Goal: Task Accomplishment & Management: Use online tool/utility

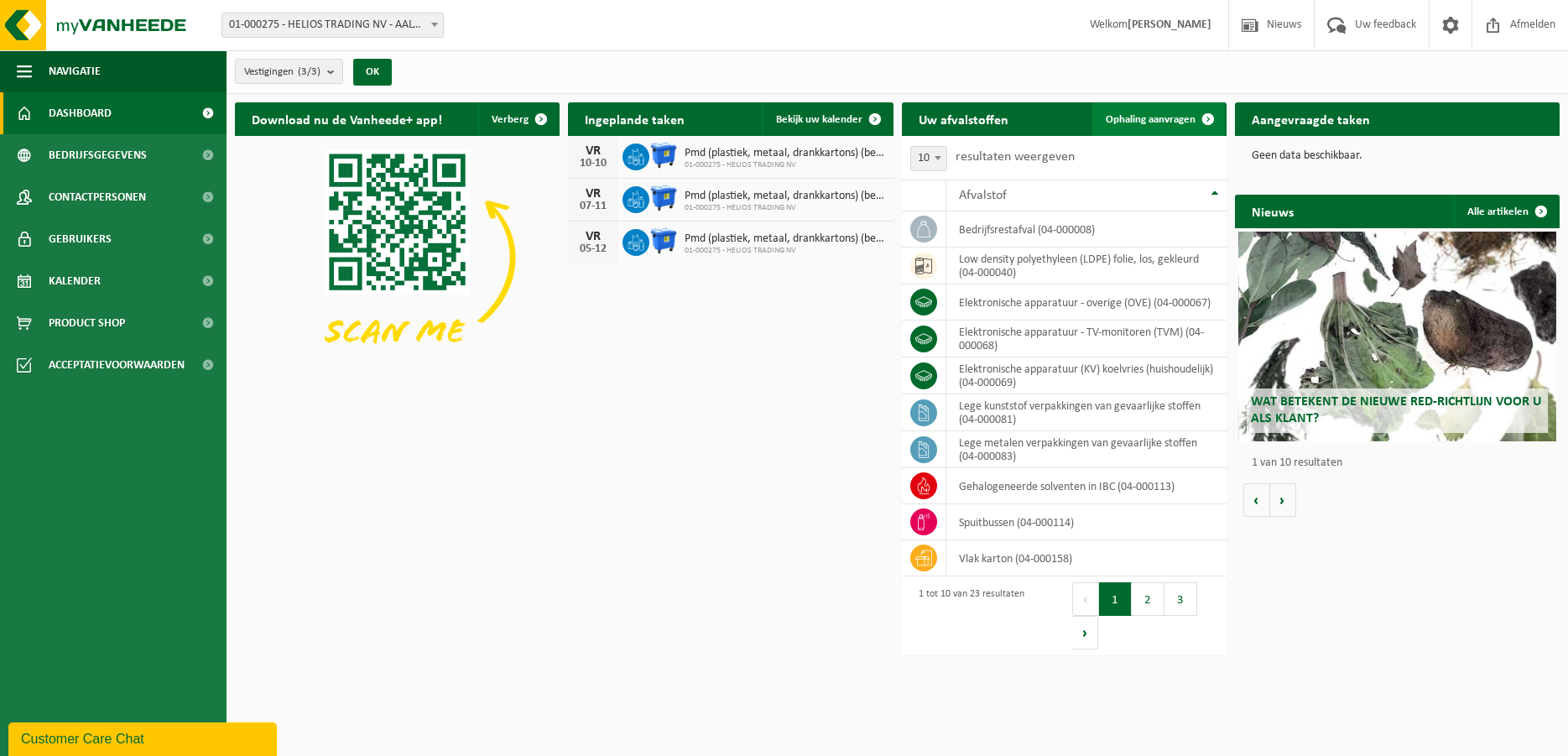
click at [1148, 118] on span "Ophaling aanvragen" at bounding box center [1151, 120] width 90 height 11
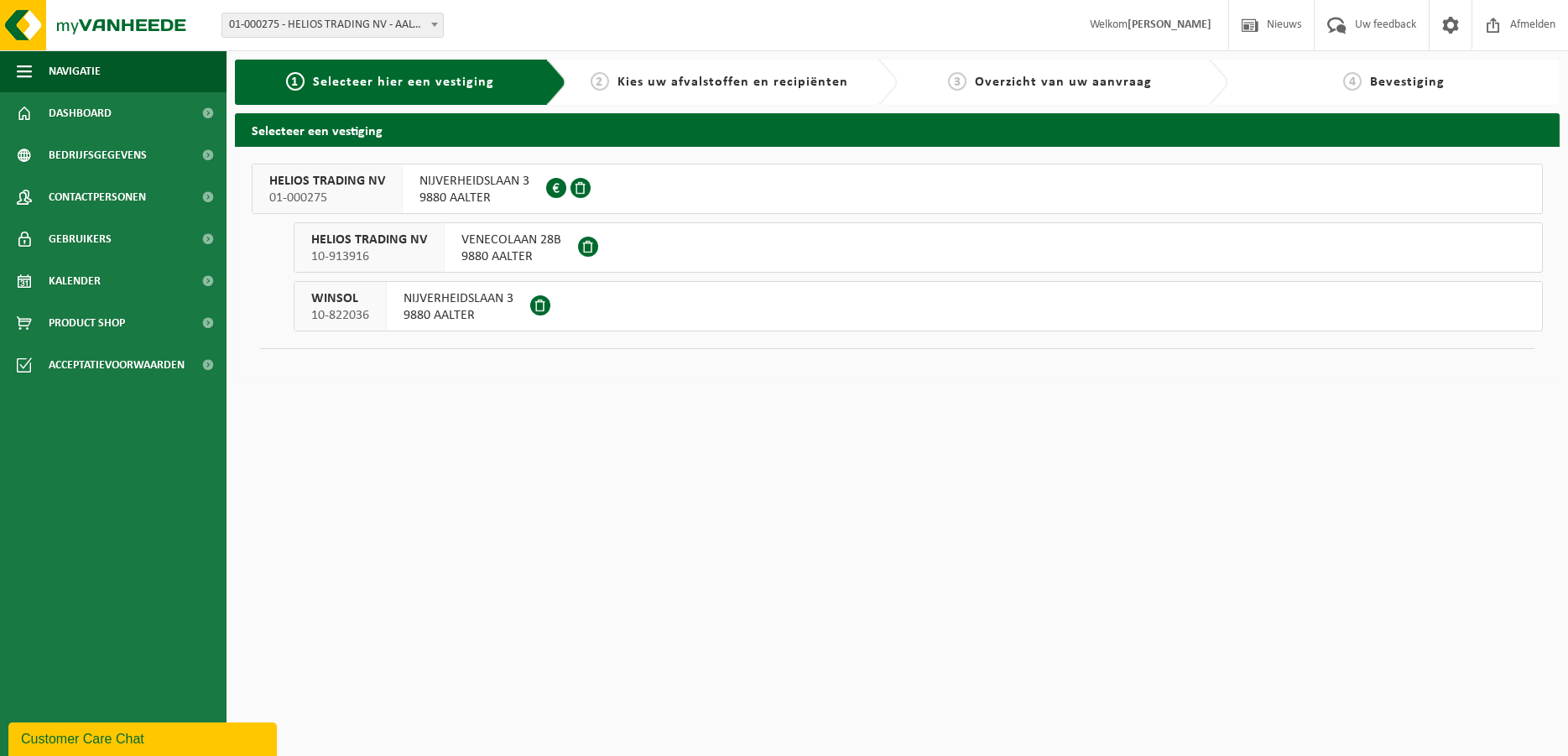
click at [484, 185] on span "NIJVERHEIDSLAAN 3" at bounding box center [475, 181] width 110 height 17
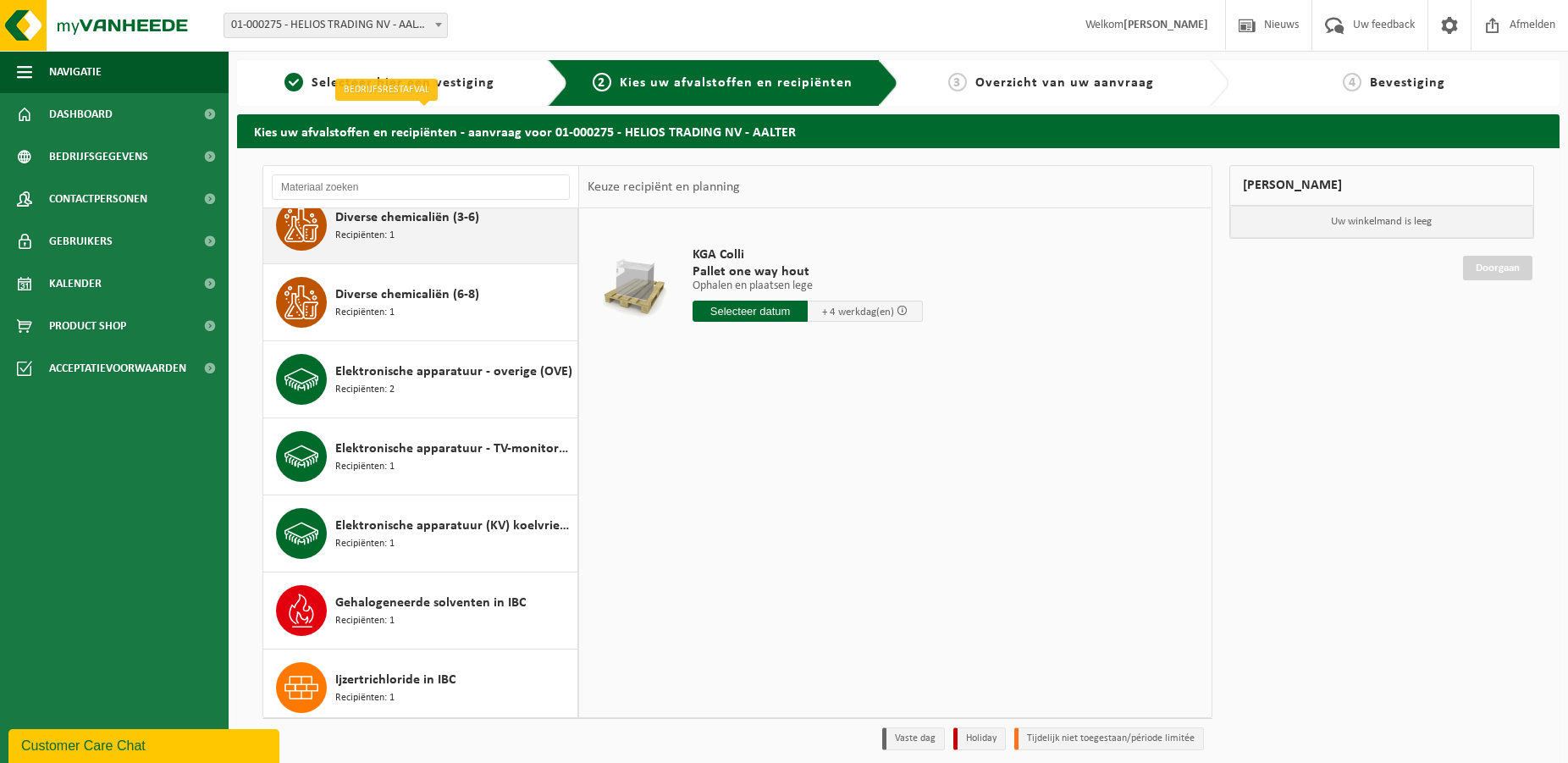
scroll to position [198, 0]
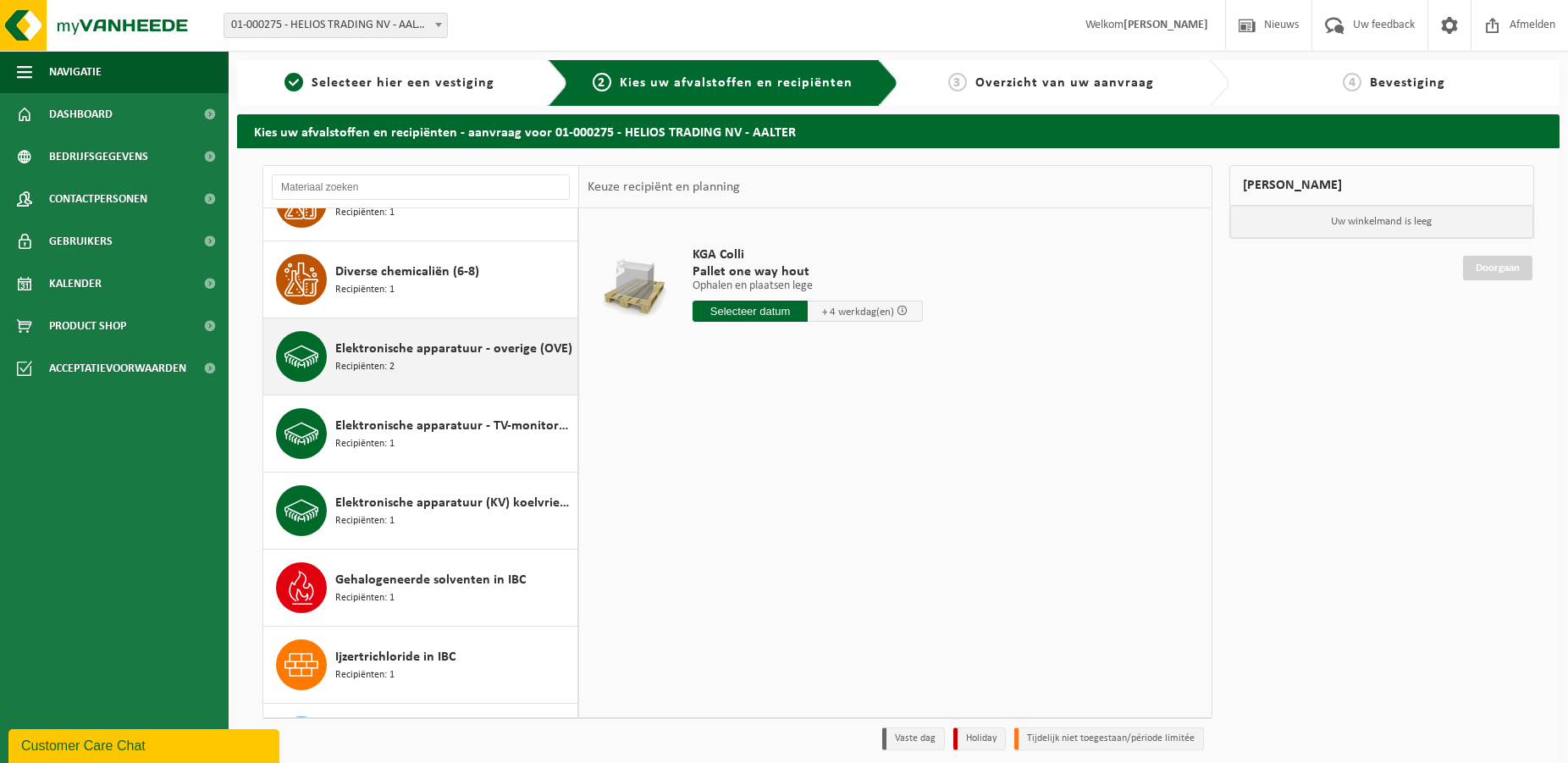
click at [441, 359] on div "Elektronische apparatuur - overige (OVE) Recipiënten: 2" at bounding box center [455, 356] width 238 height 51
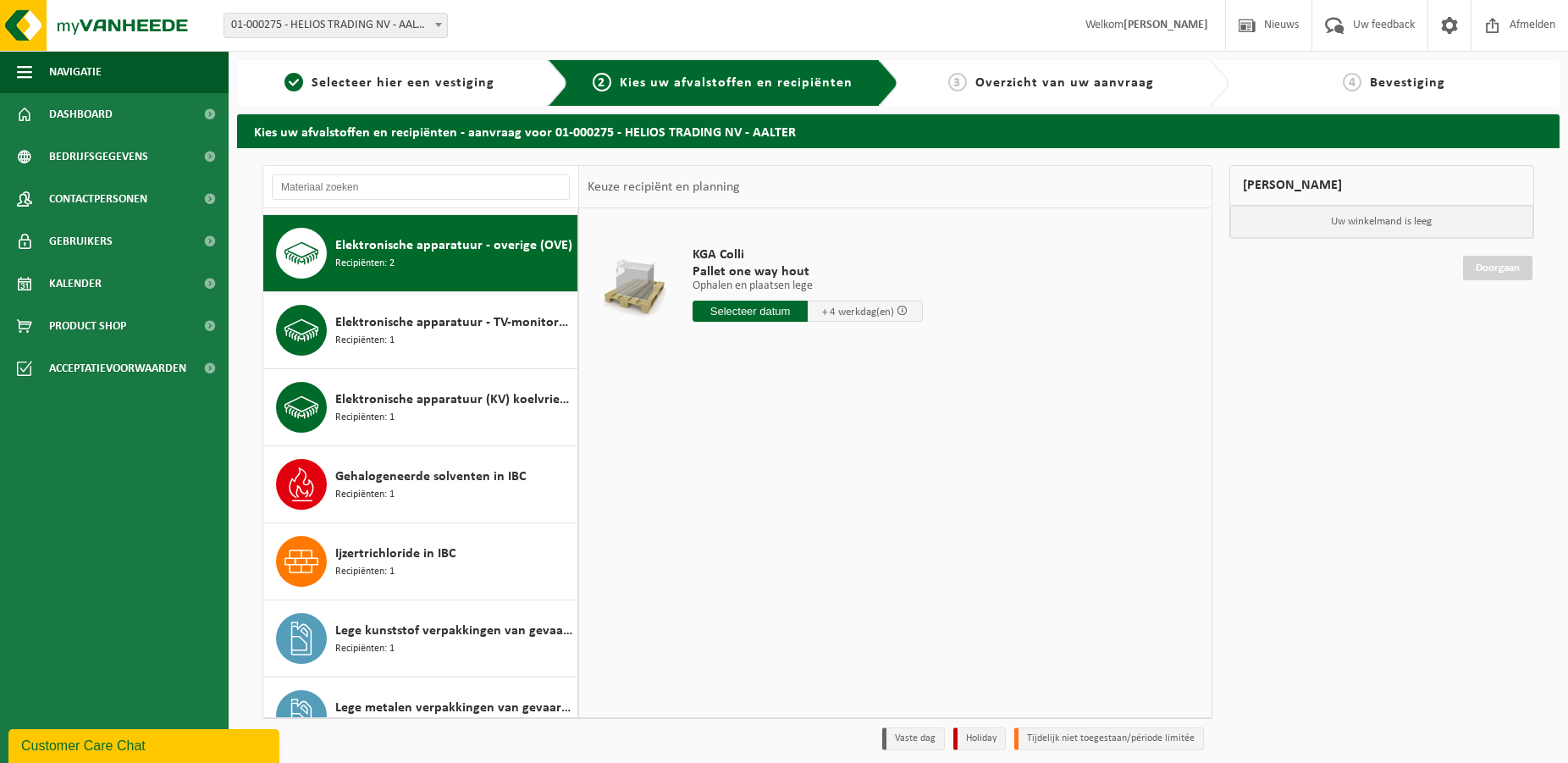
scroll to position [308, 0]
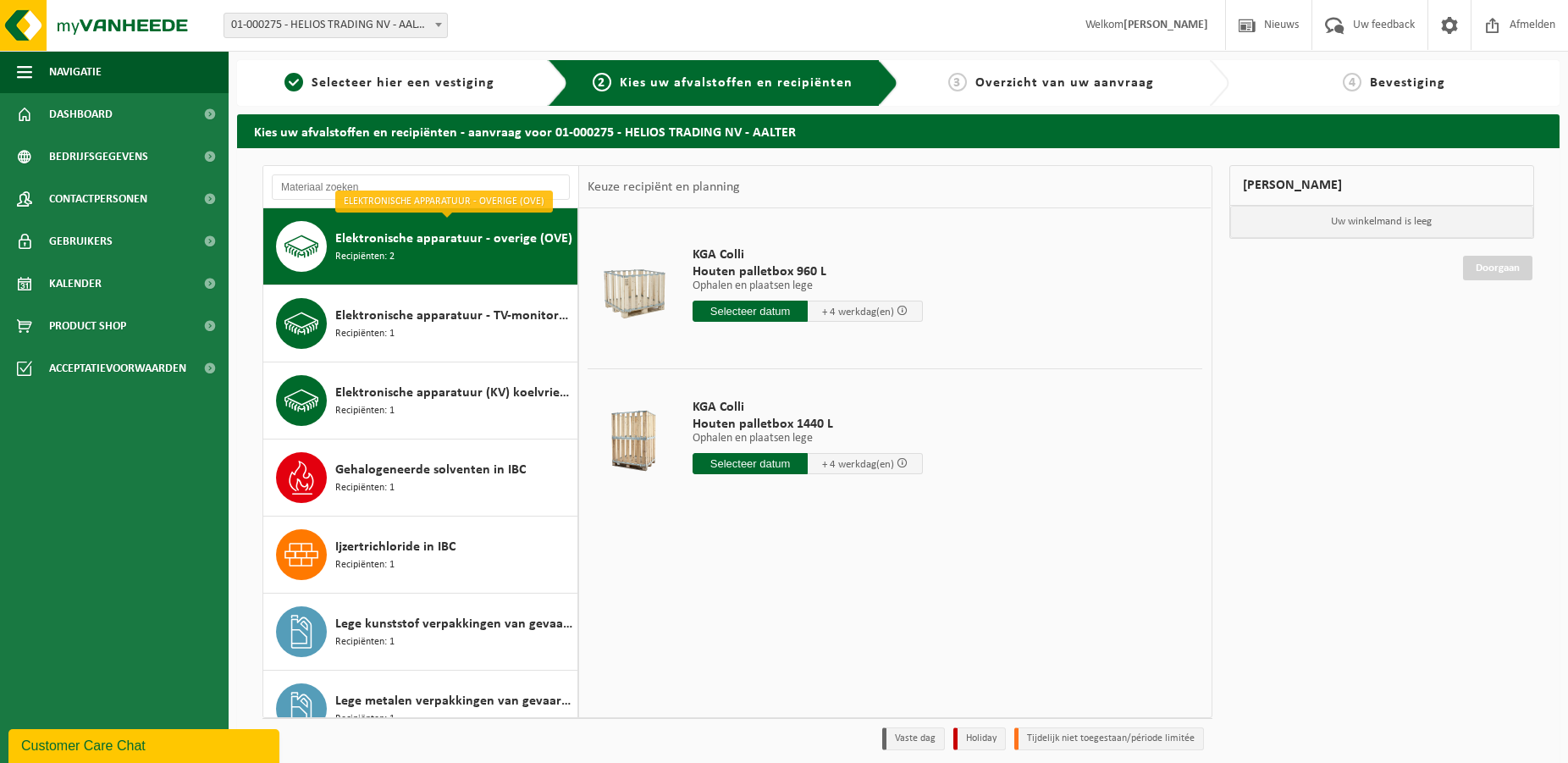
click at [853, 313] on span "+ 4 werkdag(en)" at bounding box center [858, 312] width 72 height 11
click at [757, 313] on input "text" at bounding box center [750, 311] width 115 height 22
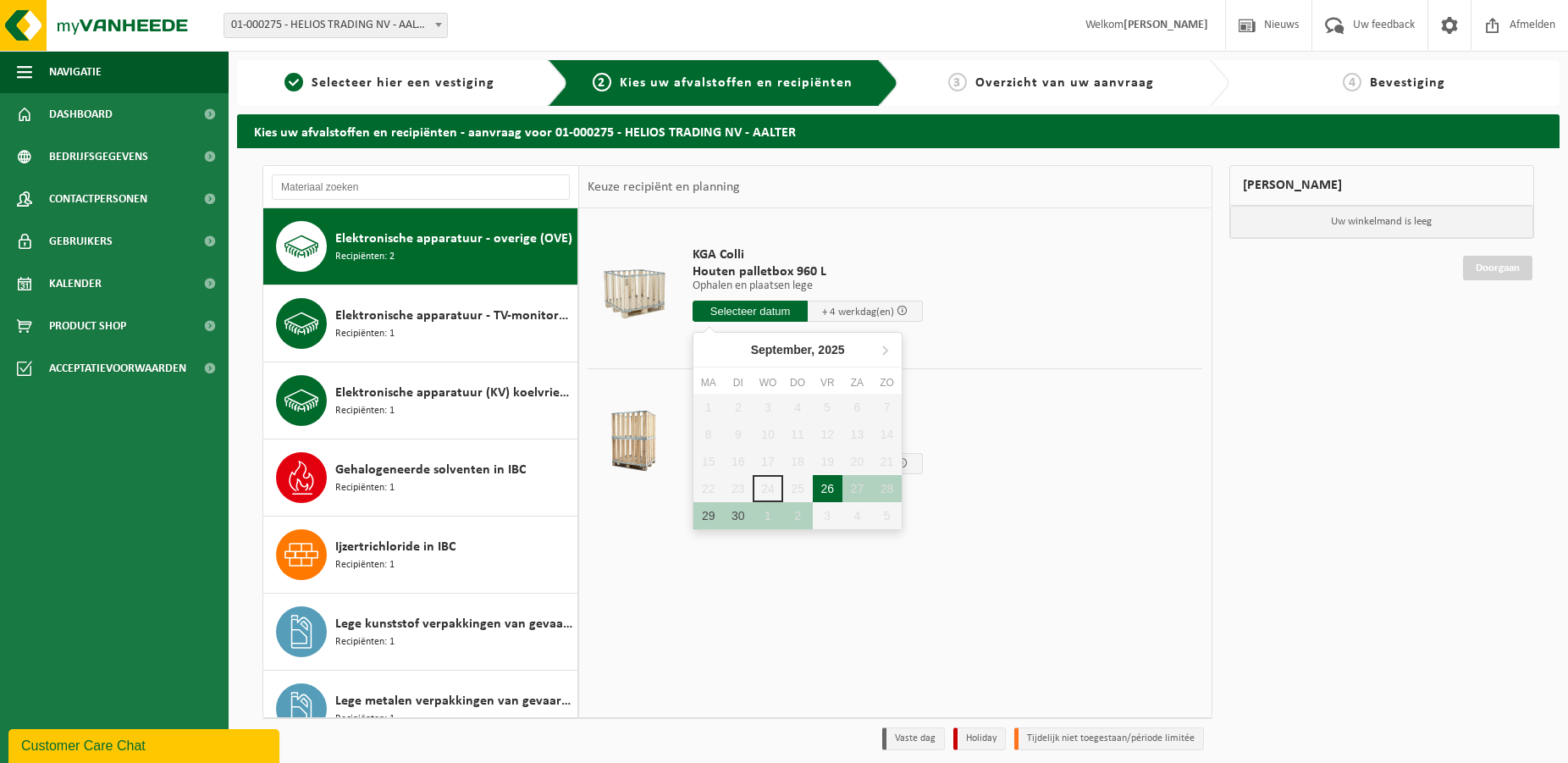
click at [829, 488] on div "26" at bounding box center [828, 488] width 30 height 27
type input "Van 2025-09-26"
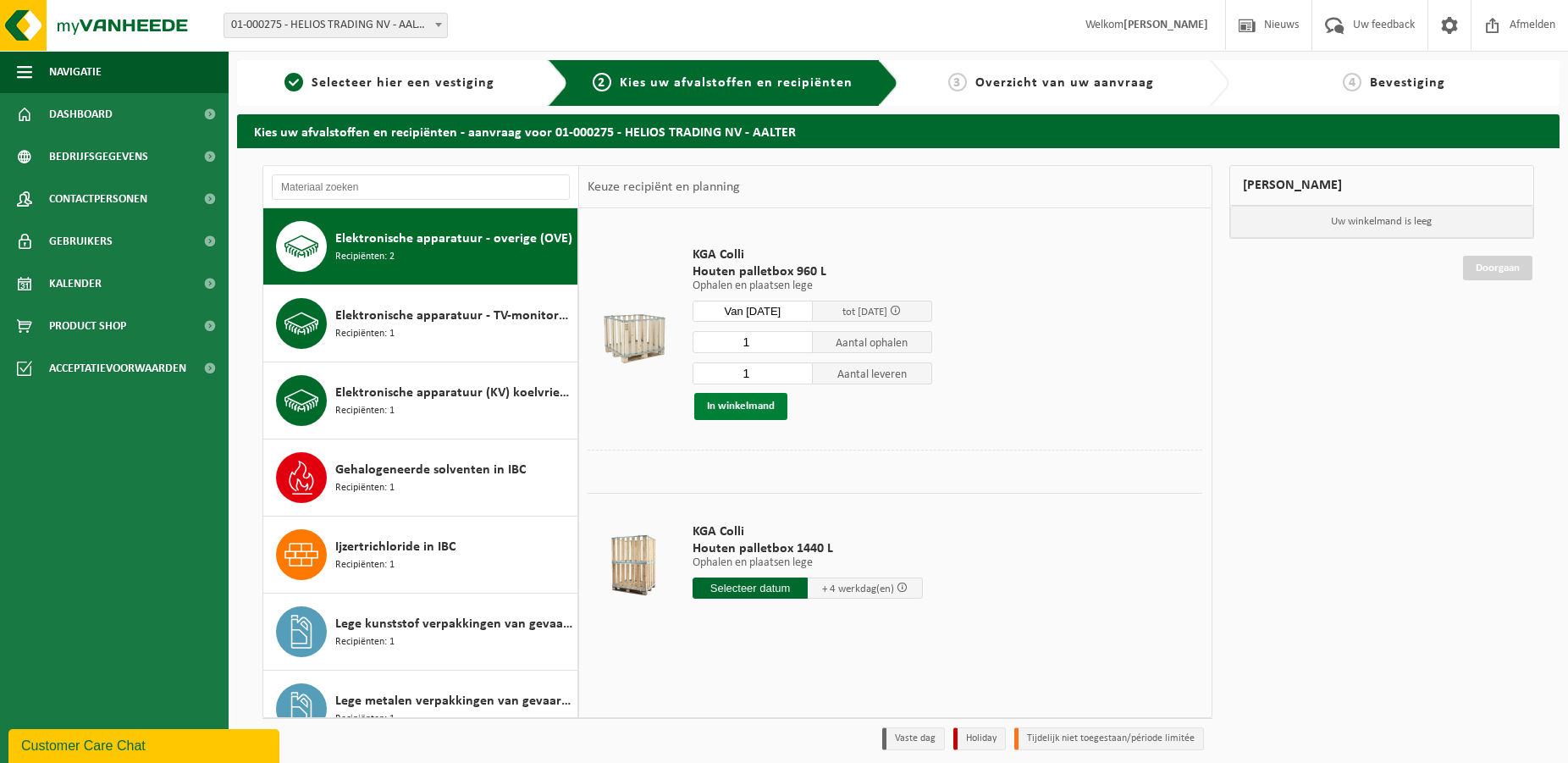
click at [748, 407] on button "In winkelmand" at bounding box center [740, 406] width 93 height 27
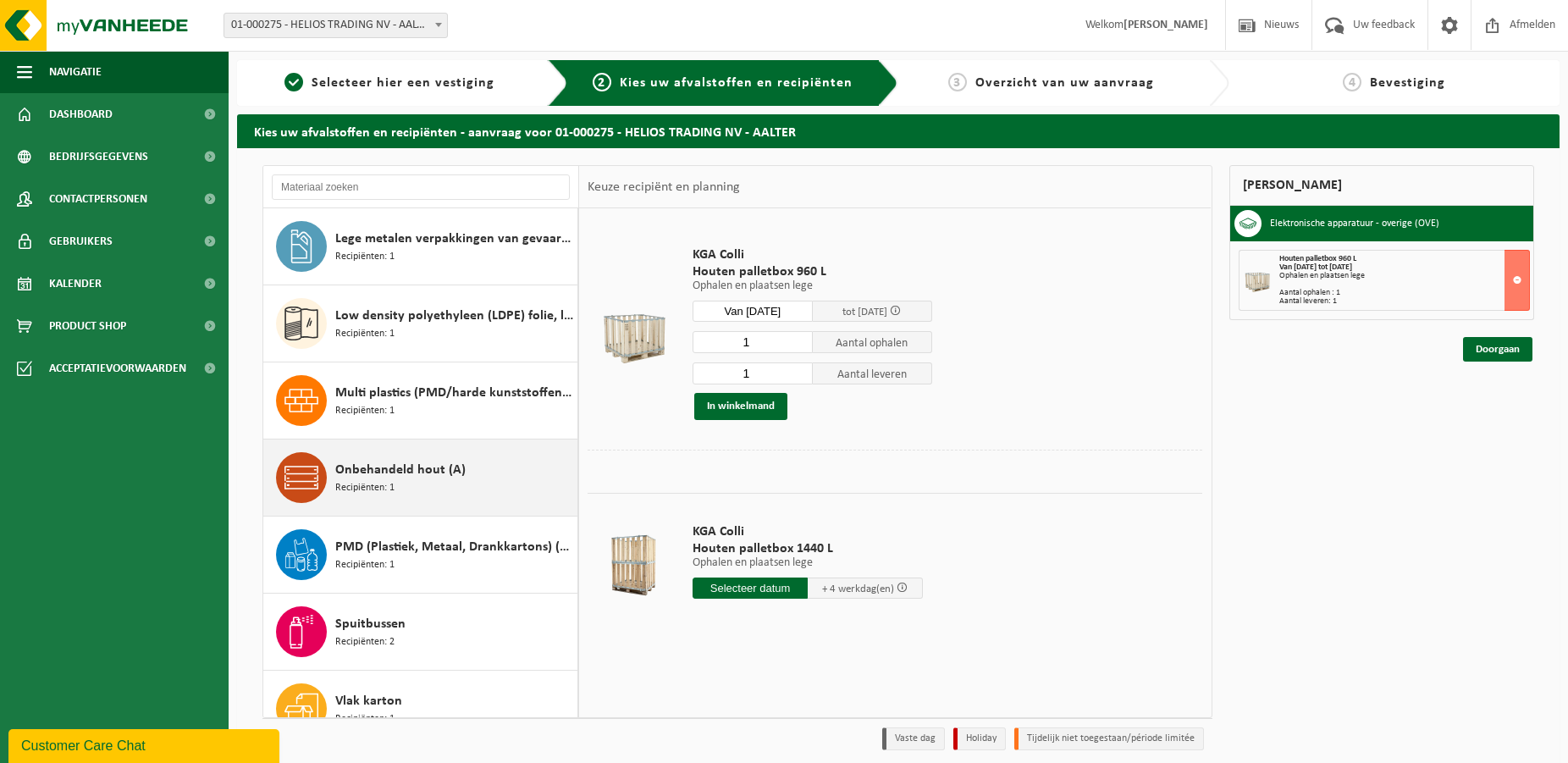
click at [402, 472] on span "Onbehandeld hout (A)" at bounding box center [400, 470] width 130 height 21
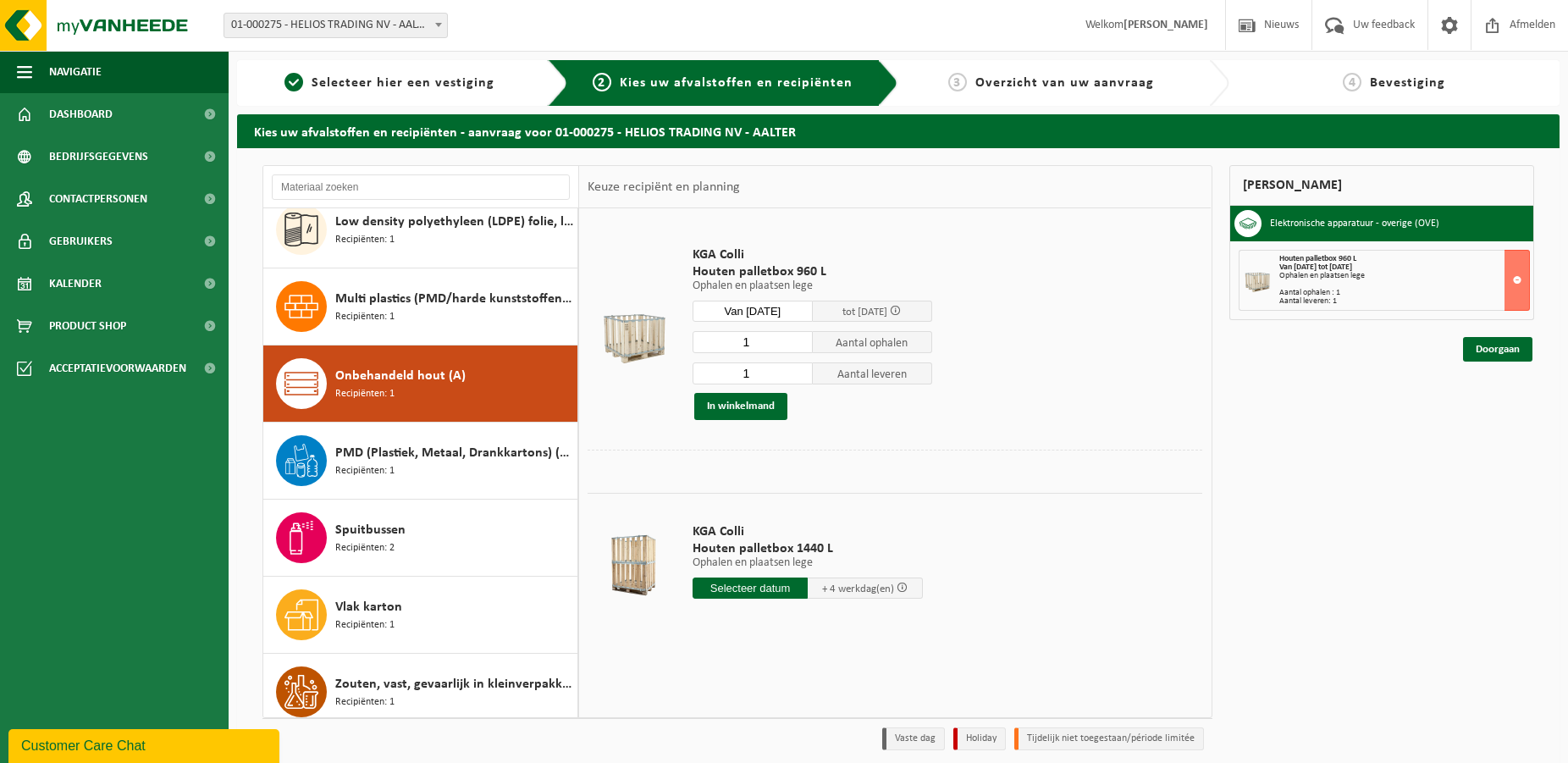
scroll to position [877, 0]
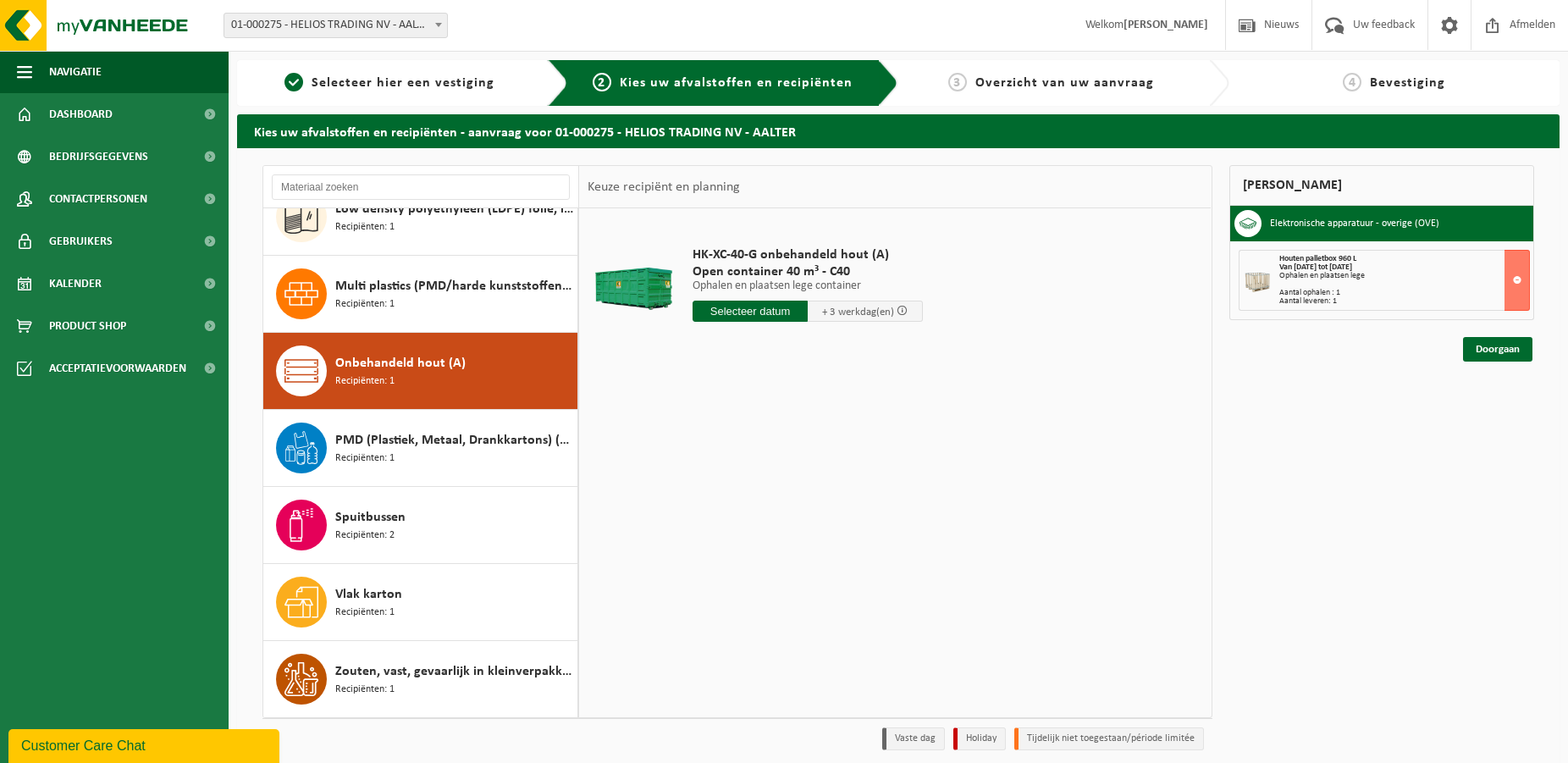
click at [737, 311] on input "text" at bounding box center [750, 311] width 115 height 22
click at [828, 493] on div "26" at bounding box center [828, 488] width 30 height 27
type input "Van 2025-09-26"
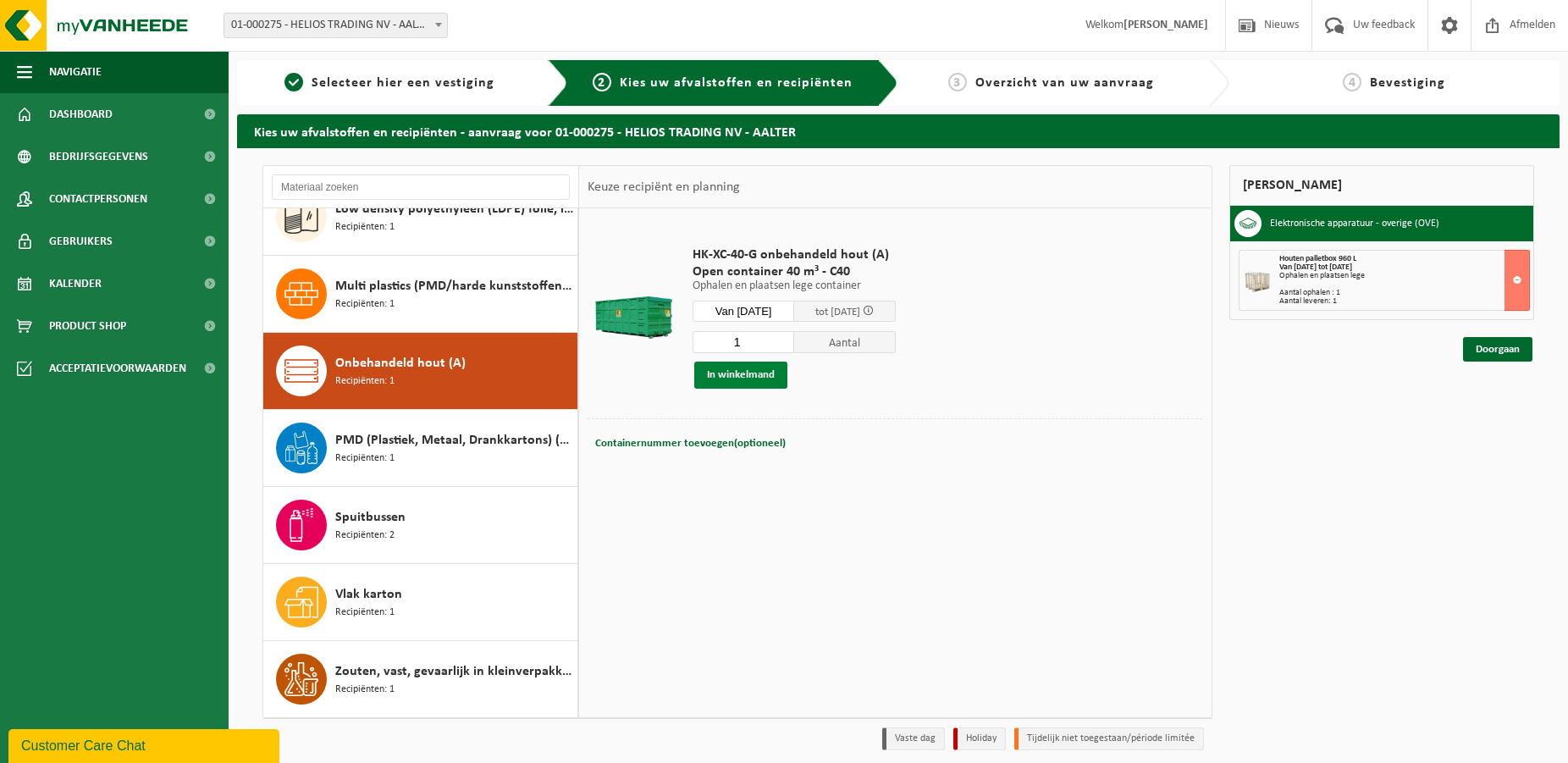
click at [724, 376] on button "In winkelmand" at bounding box center [740, 375] width 93 height 27
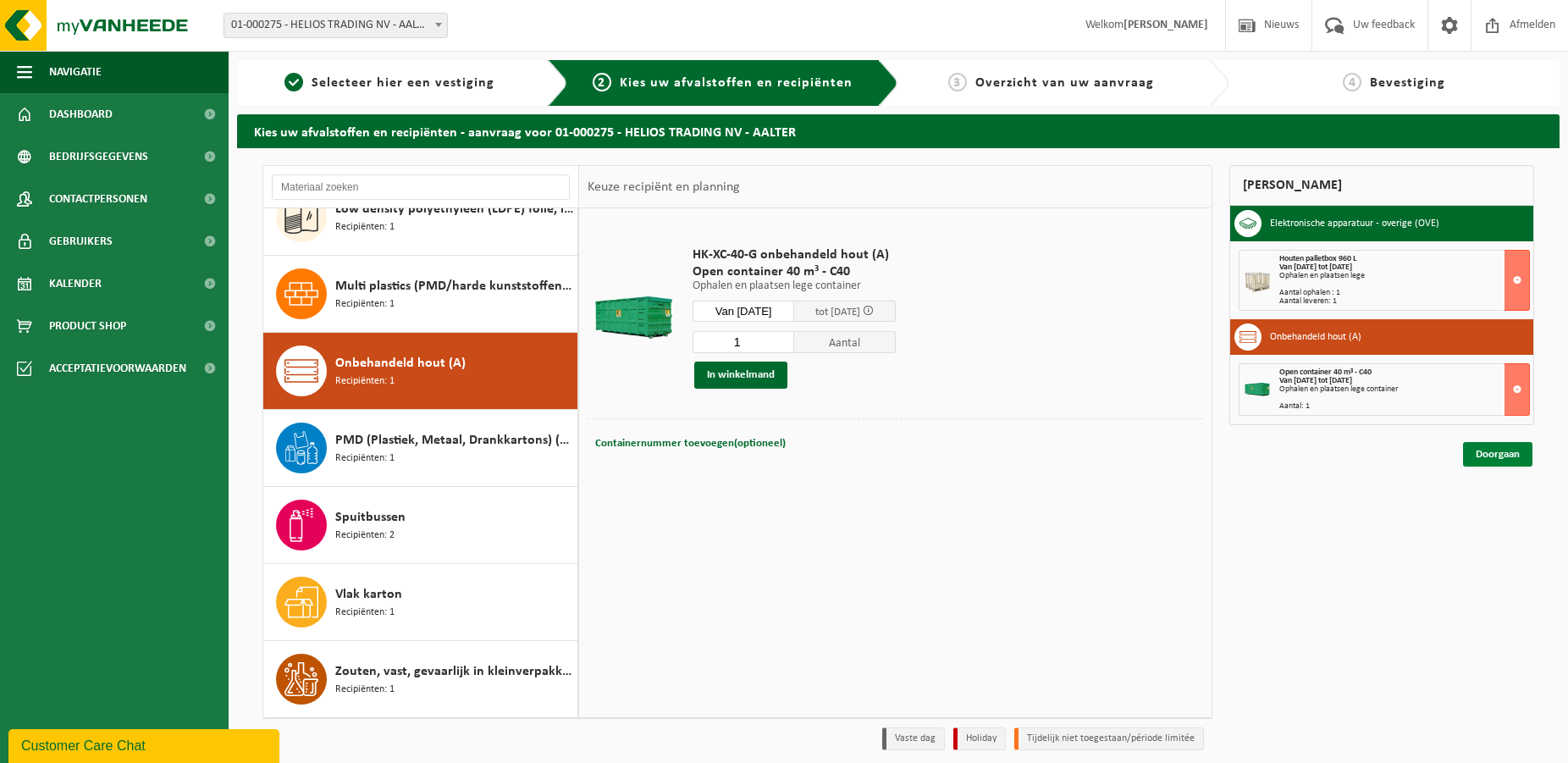
click at [1485, 453] on link "Doorgaan" at bounding box center [1498, 455] width 69 height 24
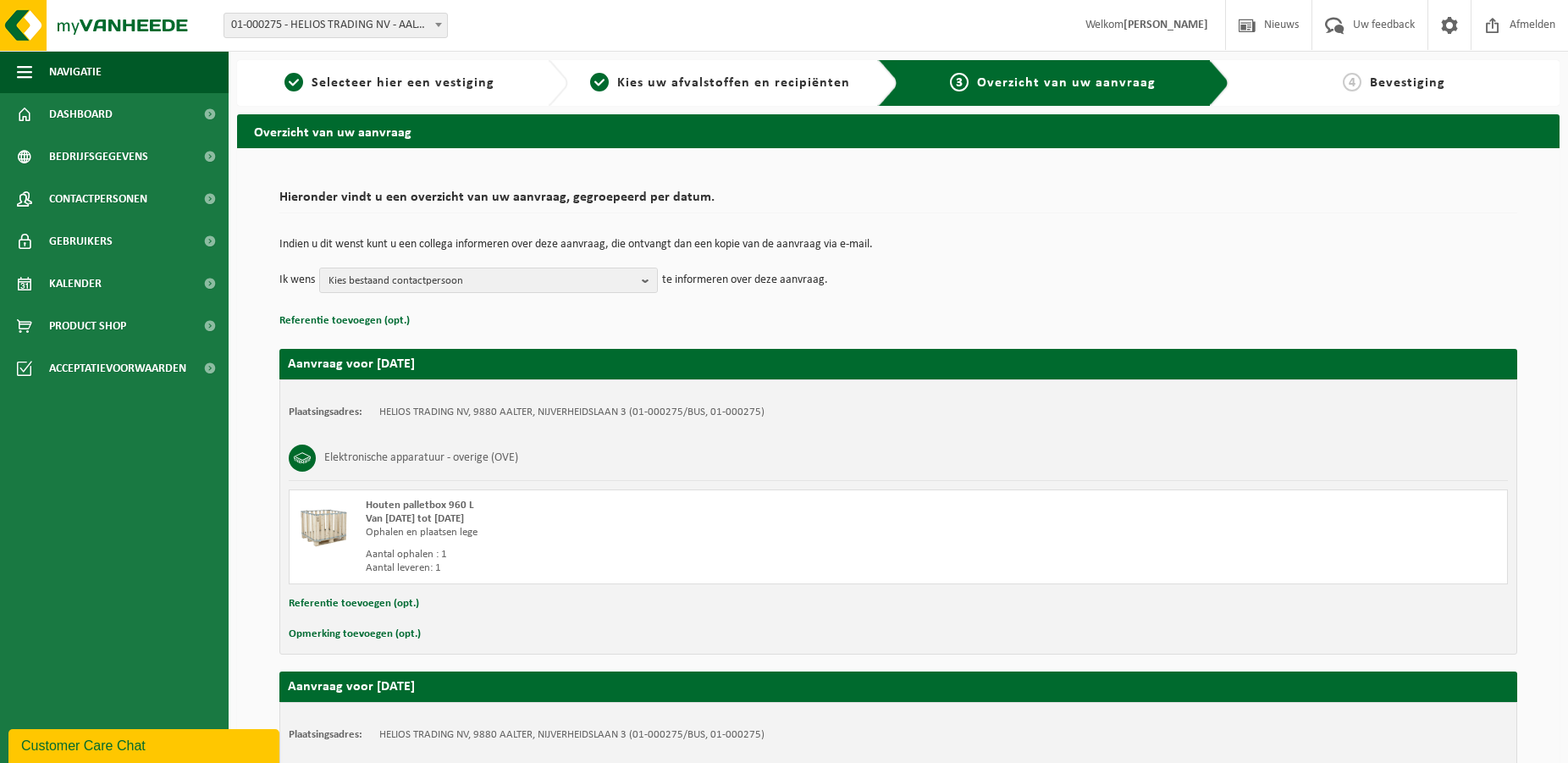
scroll to position [277, 0]
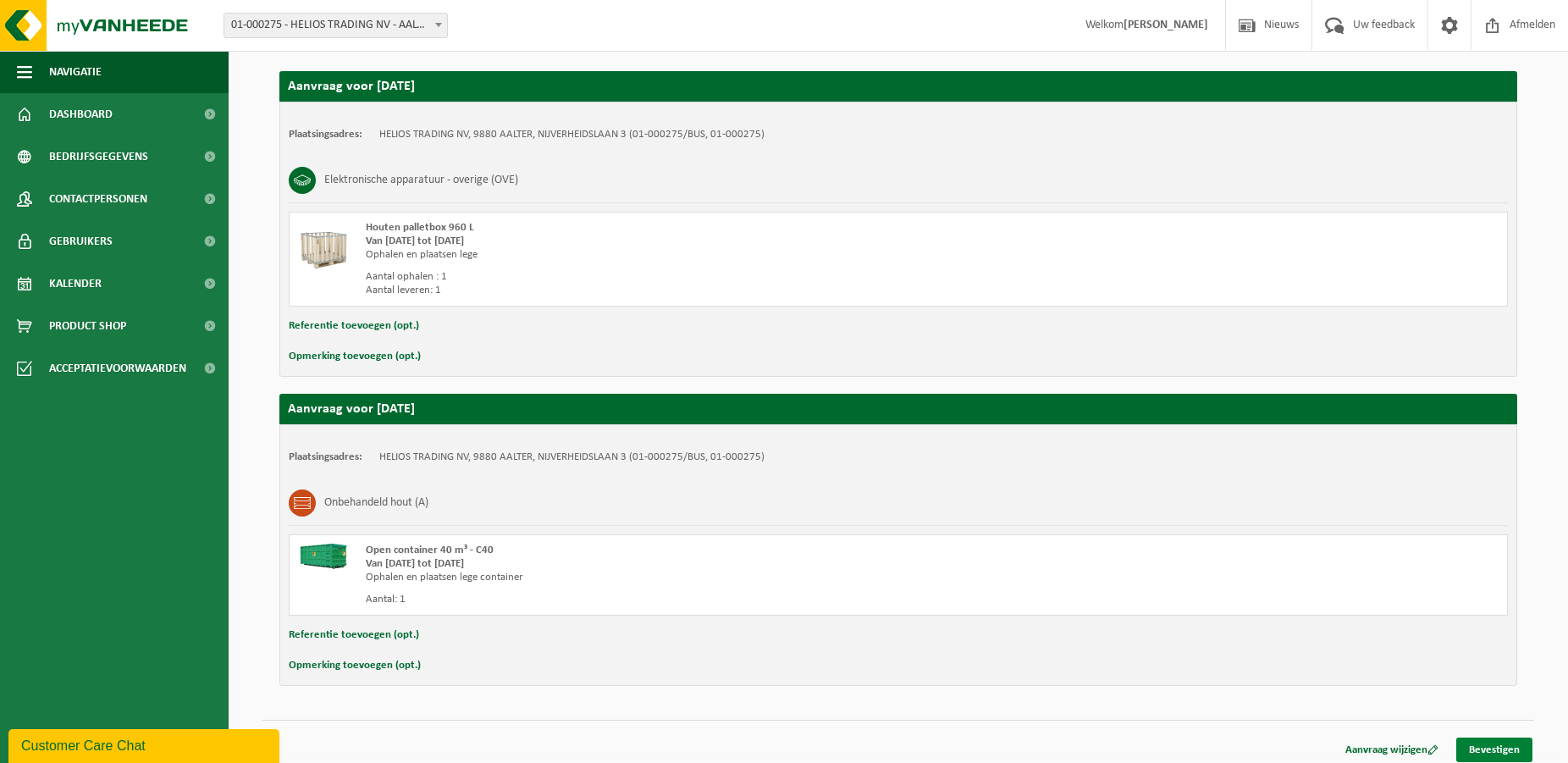
click at [1483, 746] on link "Bevestigen" at bounding box center [1494, 750] width 76 height 24
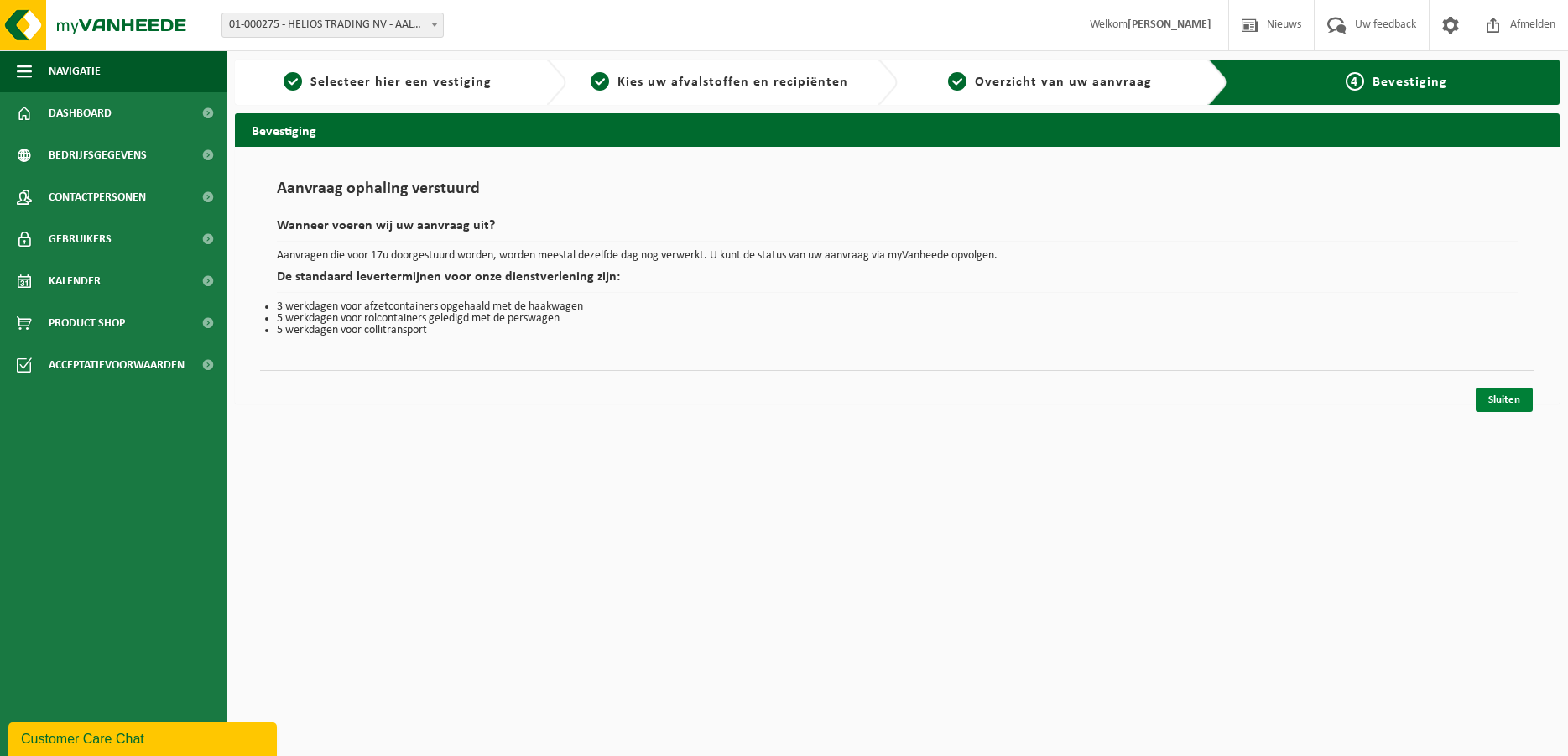
click at [1509, 396] on link "Sluiten" at bounding box center [1504, 399] width 57 height 24
